Goal: Task Accomplishment & Management: Manage account settings

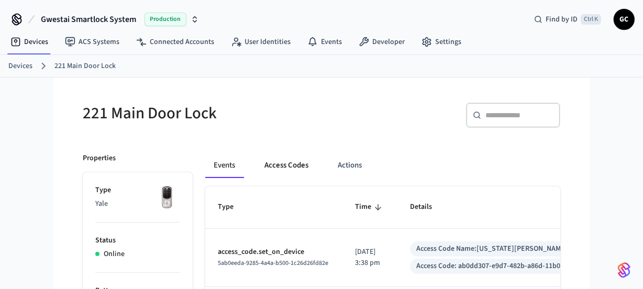
click at [283, 160] on button "Access Codes" at bounding box center [286, 165] width 61 height 25
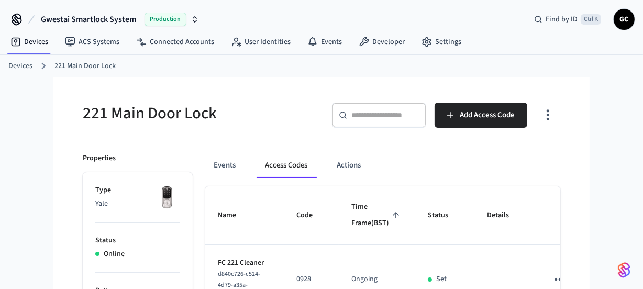
click at [21, 61] on link "Devices" at bounding box center [20, 66] width 24 height 11
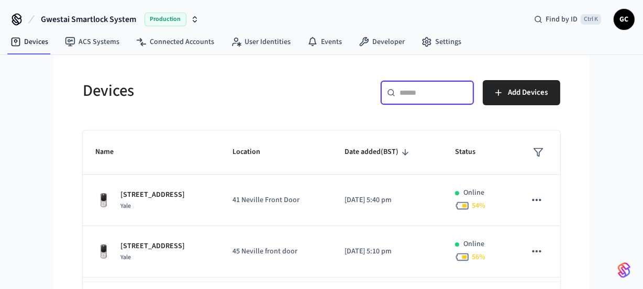
click at [422, 90] on input "text" at bounding box center [433, 92] width 68 height 10
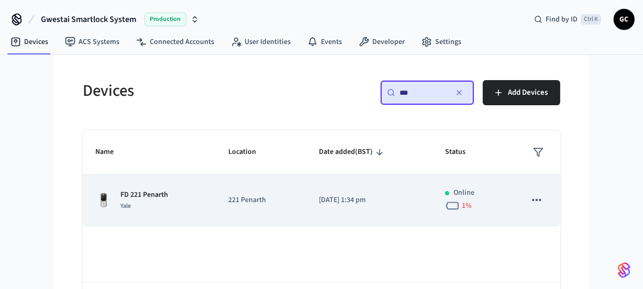
type input "**"
click at [147, 193] on p "FD 221 Penarth" at bounding box center [144, 194] width 48 height 11
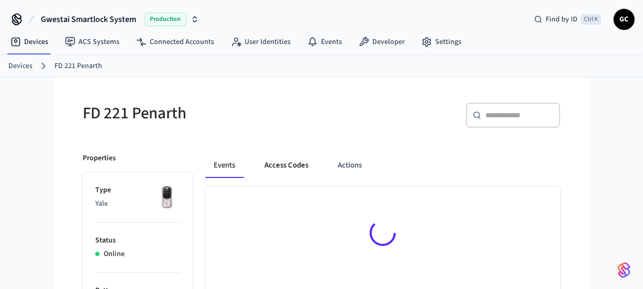
click at [280, 166] on button "Access Codes" at bounding box center [286, 165] width 61 height 25
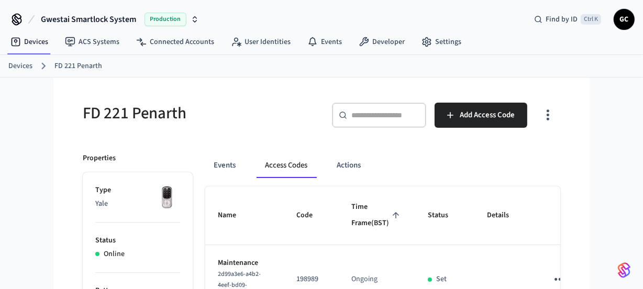
click at [21, 63] on link "Devices" at bounding box center [20, 66] width 24 height 11
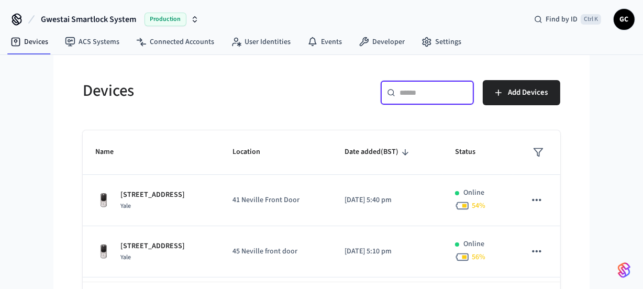
click at [420, 90] on input "text" at bounding box center [433, 92] width 68 height 10
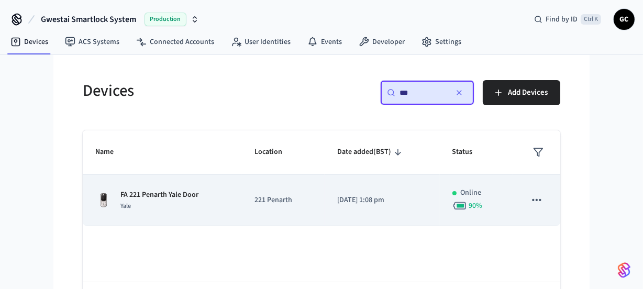
type input "**"
click at [177, 188] on td "FA 221 Penarth Yale Door Yale" at bounding box center [162, 200] width 159 height 51
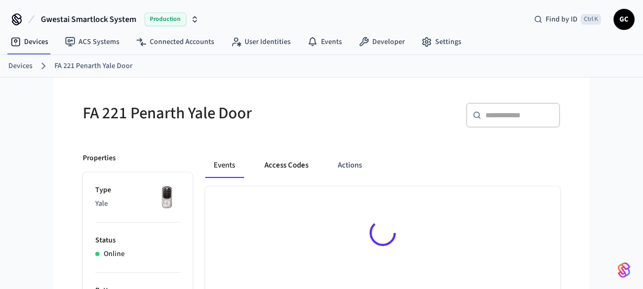
click at [280, 159] on button "Access Codes" at bounding box center [286, 165] width 61 height 25
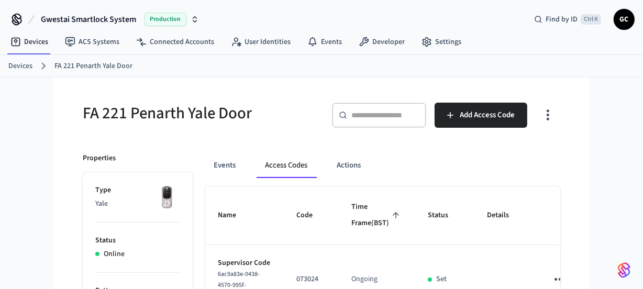
drag, startPoint x: 9, startPoint y: 64, endPoint x: 158, endPoint y: 68, distance: 148.2
click at [11, 64] on link "Devices" at bounding box center [20, 66] width 24 height 11
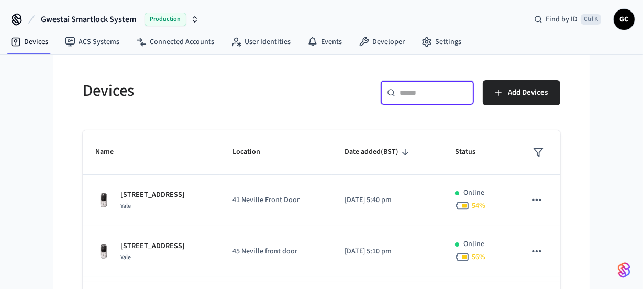
click at [410, 92] on input "text" at bounding box center [433, 92] width 68 height 10
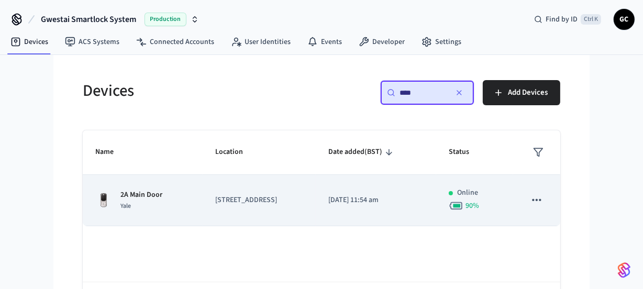
type input "****"
click at [159, 196] on p "2A Main Door" at bounding box center [141, 194] width 42 height 11
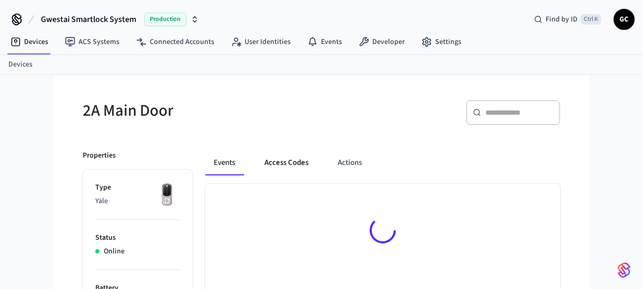
click at [283, 164] on button "Access Codes" at bounding box center [286, 162] width 61 height 25
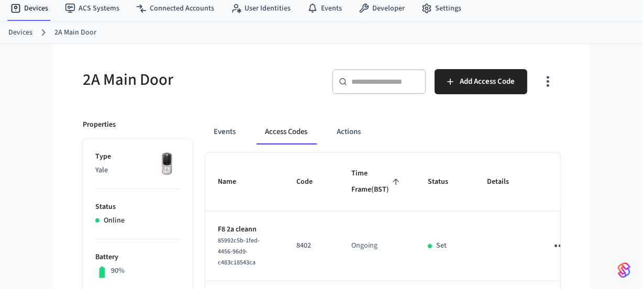
scroll to position [12, 0]
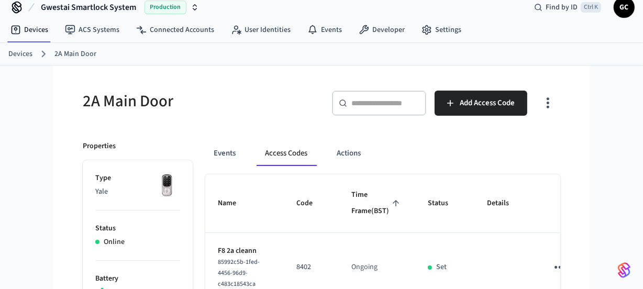
click at [7, 50] on div "Devices 2A Main Door" at bounding box center [321, 54] width 643 height 23
click at [362, 103] on input "text" at bounding box center [385, 103] width 68 height 10
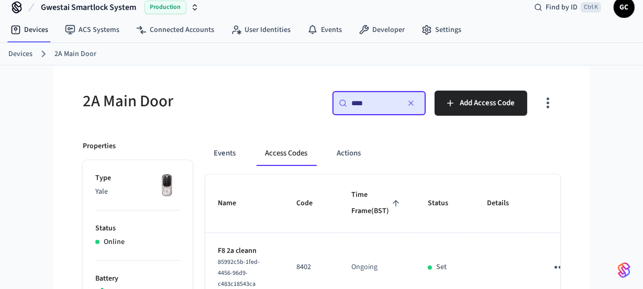
type input "****"
click at [19, 50] on link "Devices" at bounding box center [20, 54] width 24 height 11
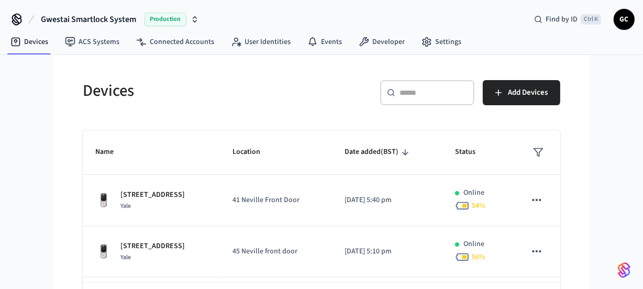
click at [440, 90] on input "text" at bounding box center [433, 92] width 68 height 10
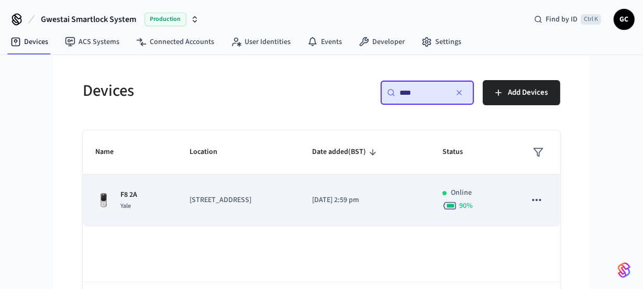
type input "****"
click at [125, 196] on p "F8 2A" at bounding box center [128, 194] width 17 height 11
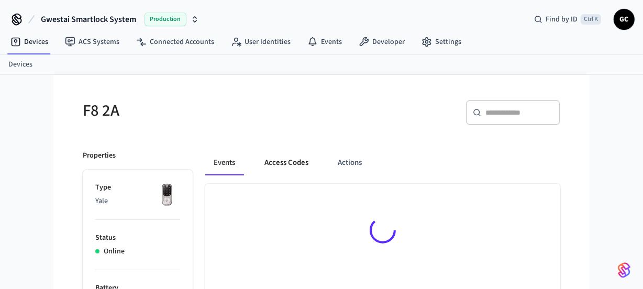
click at [278, 162] on button "Access Codes" at bounding box center [286, 162] width 61 height 25
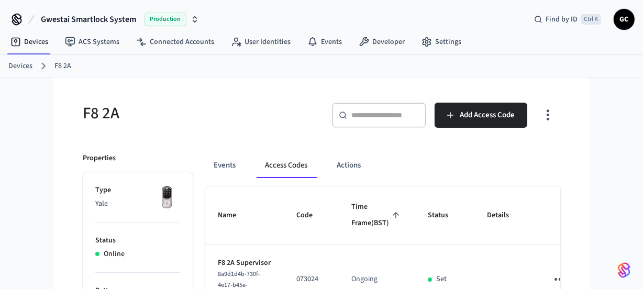
click at [19, 64] on link "Devices" at bounding box center [20, 66] width 24 height 11
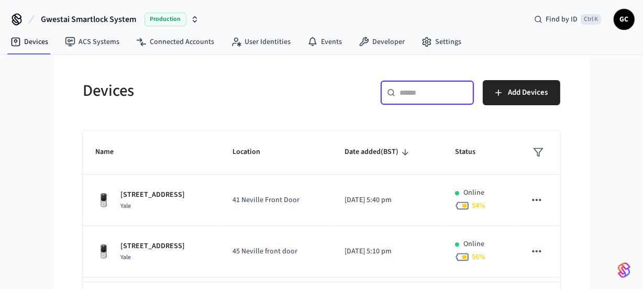
click at [403, 93] on input "text" at bounding box center [433, 92] width 68 height 10
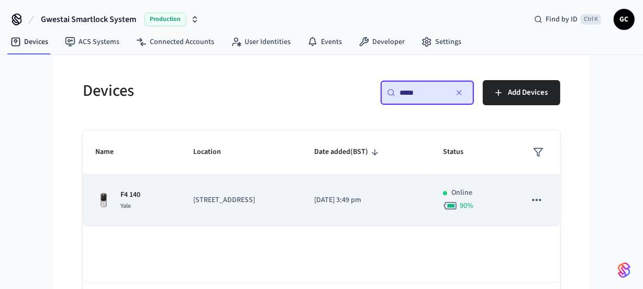
type input "*****"
click at [242, 196] on p "140 Colum Road" at bounding box center [241, 200] width 96 height 11
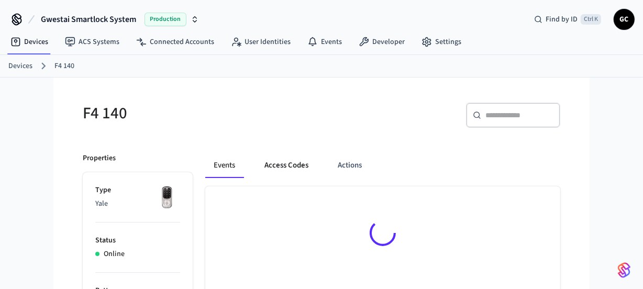
click at [285, 161] on button "Access Codes" at bounding box center [286, 165] width 61 height 25
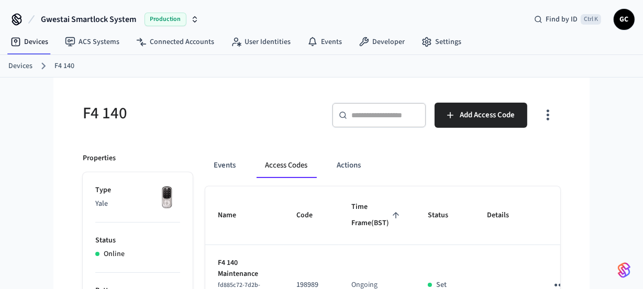
click at [19, 66] on link "Devices" at bounding box center [20, 66] width 24 height 11
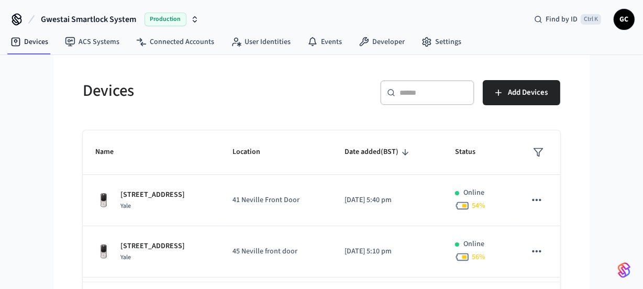
click at [427, 89] on input "text" at bounding box center [433, 92] width 68 height 10
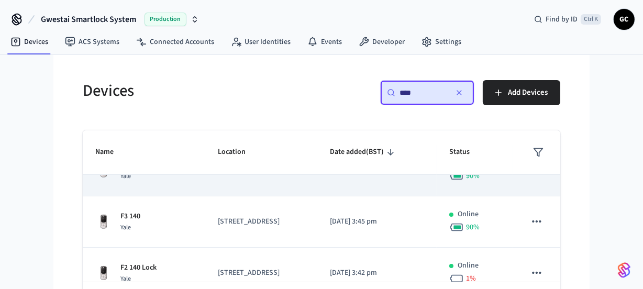
scroll to position [142, 0]
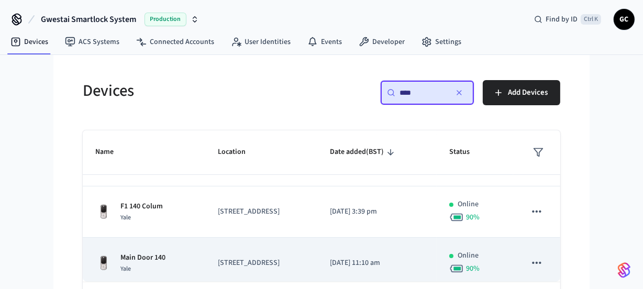
type input "***"
click at [163, 256] on p "Main Door 140" at bounding box center [142, 257] width 45 height 11
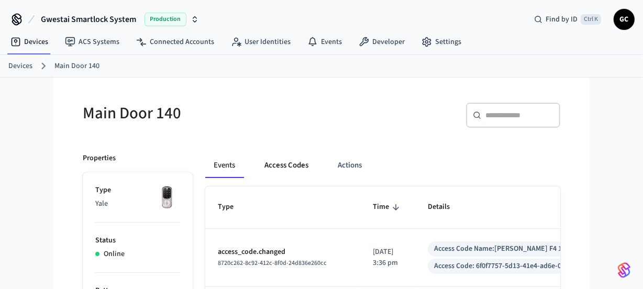
click at [303, 169] on button "Access Codes" at bounding box center [286, 165] width 61 height 25
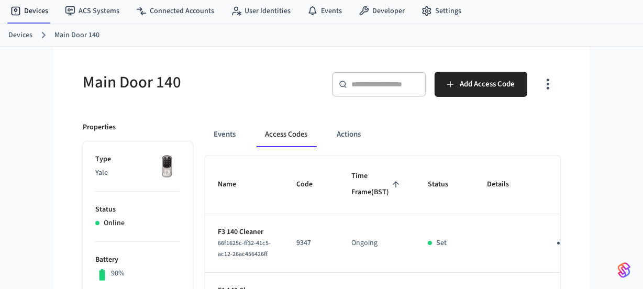
scroll to position [47, 0]
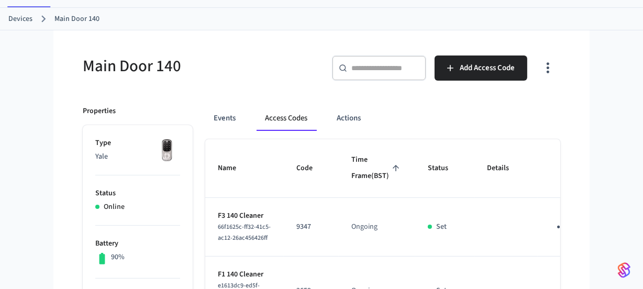
click at [22, 18] on link "Devices" at bounding box center [20, 19] width 24 height 11
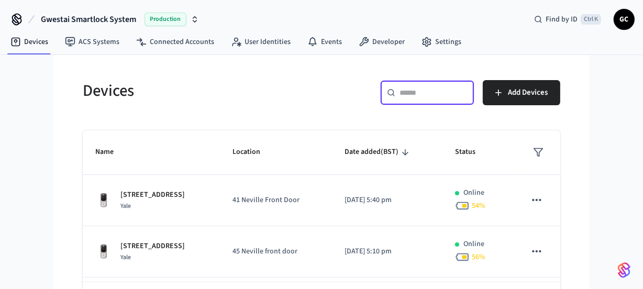
click at [437, 91] on input "text" at bounding box center [433, 92] width 68 height 10
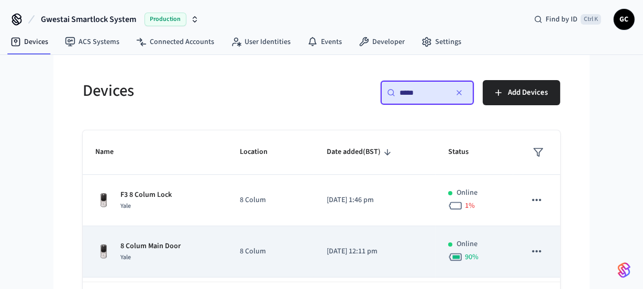
type input "*****"
click at [140, 256] on div "Yale" at bounding box center [150, 257] width 60 height 11
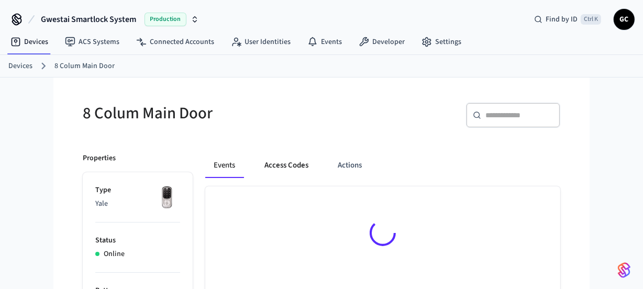
click at [284, 161] on button "Access Codes" at bounding box center [286, 165] width 61 height 25
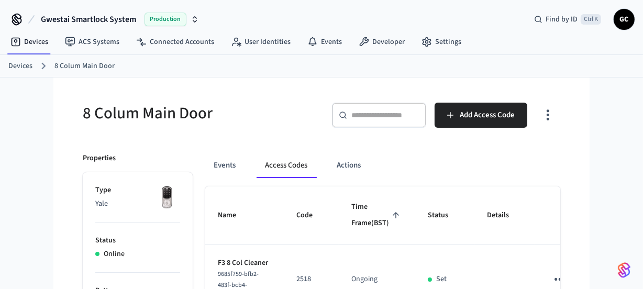
click at [22, 66] on link "Devices" at bounding box center [20, 66] width 24 height 11
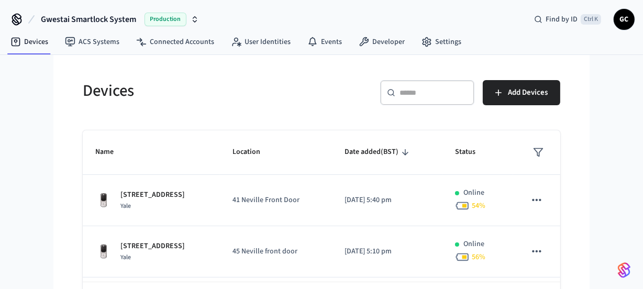
click at [417, 90] on input "text" at bounding box center [433, 92] width 68 height 10
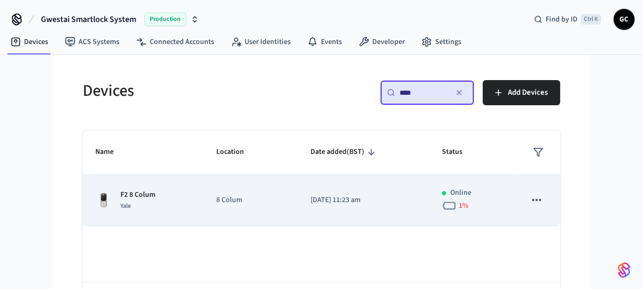
type input "****"
click at [146, 194] on p "F2 8 Colum" at bounding box center [137, 194] width 35 height 11
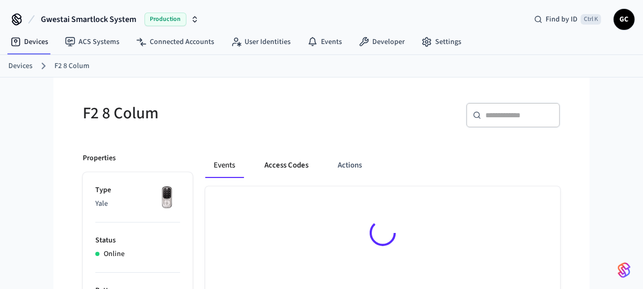
click at [293, 164] on button "Access Codes" at bounding box center [286, 165] width 61 height 25
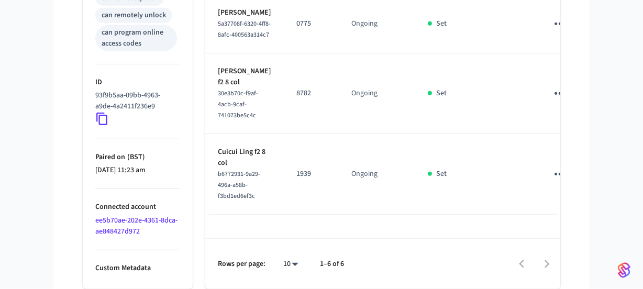
scroll to position [557, 0]
